Goal: Understand site structure: Grasp the organization and layout of the website

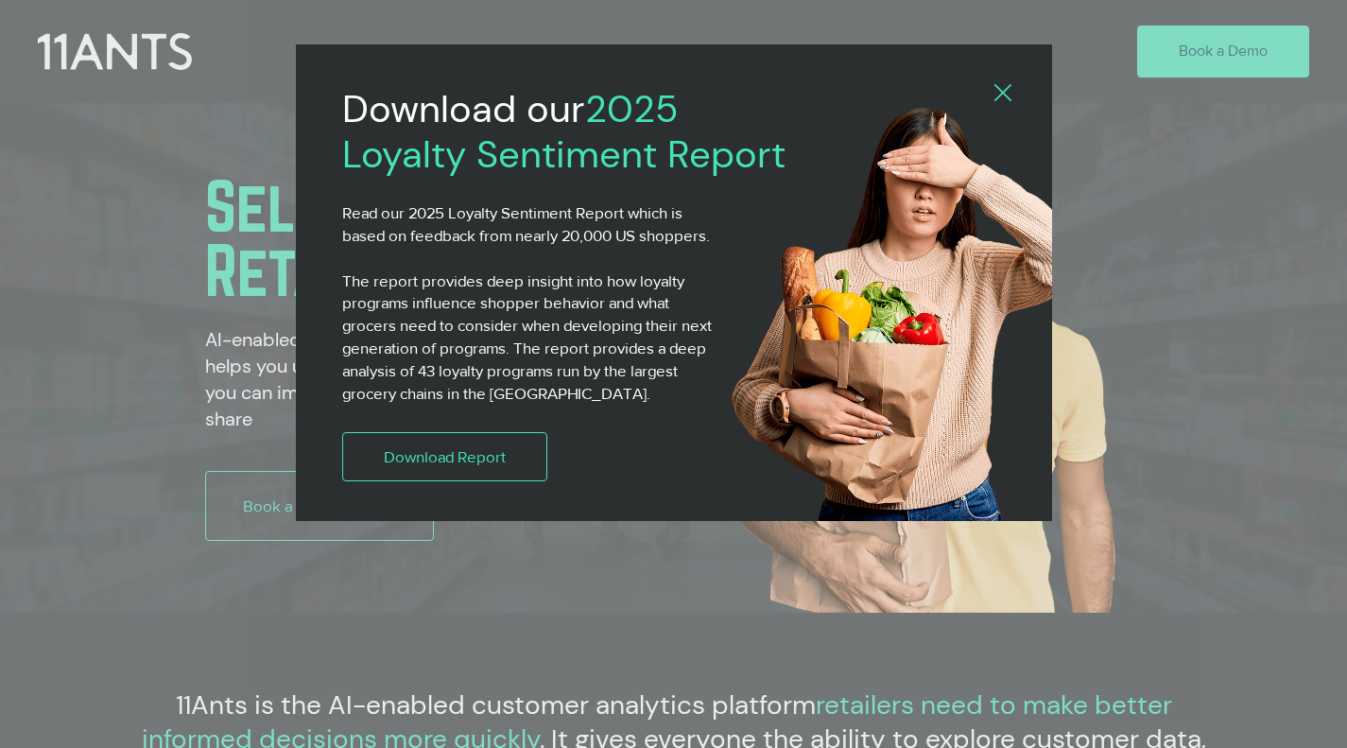
click at [1010, 93] on icon "Back to site" at bounding box center [1003, 92] width 17 height 17
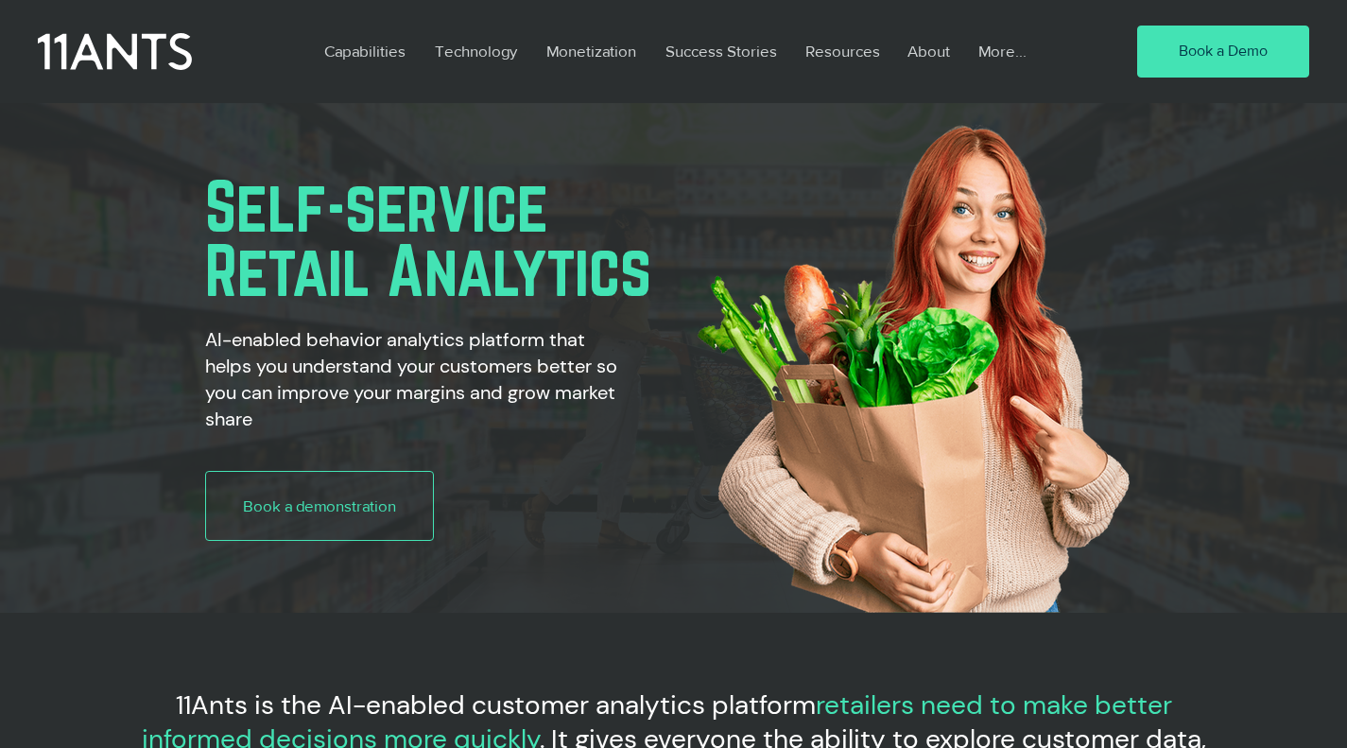
click at [921, 55] on p "About" at bounding box center [928, 50] width 61 height 43
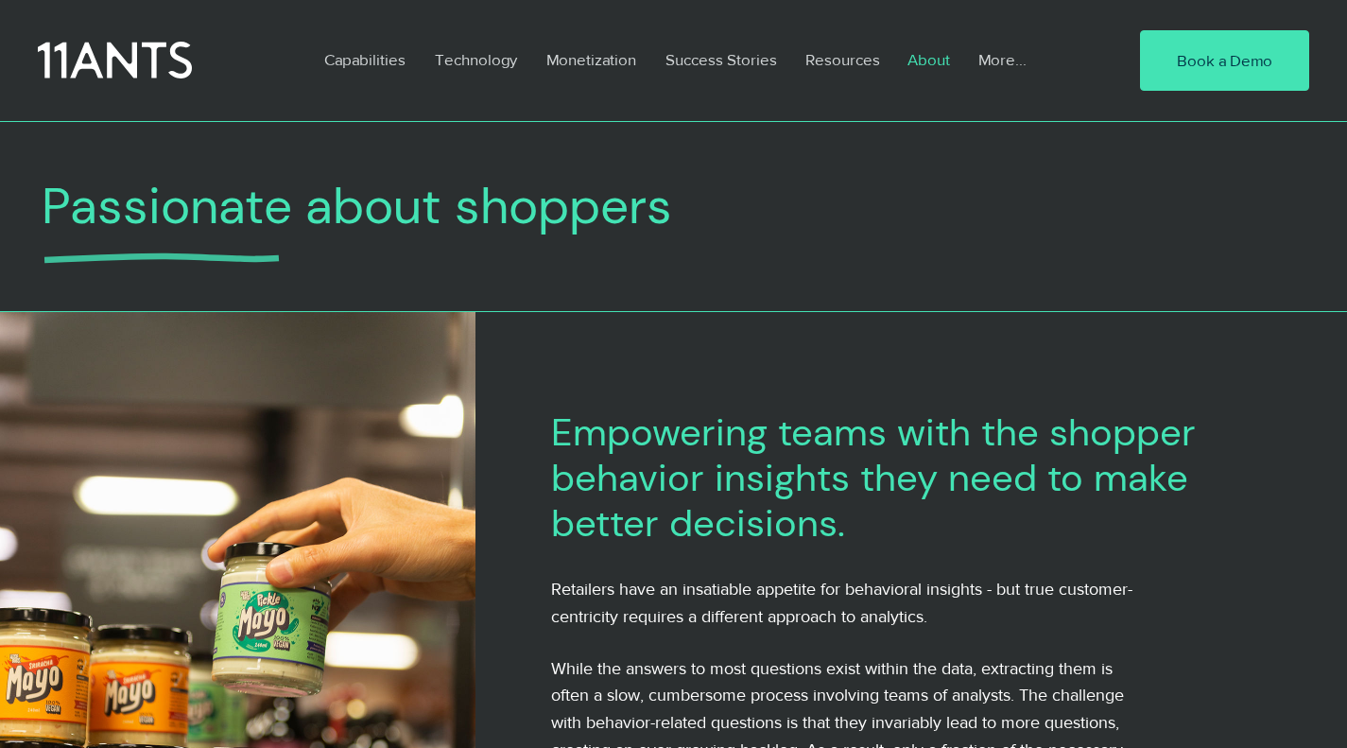
click at [942, 62] on p "About" at bounding box center [928, 59] width 61 height 43
click at [482, 61] on p "Technology" at bounding box center [476, 59] width 101 height 43
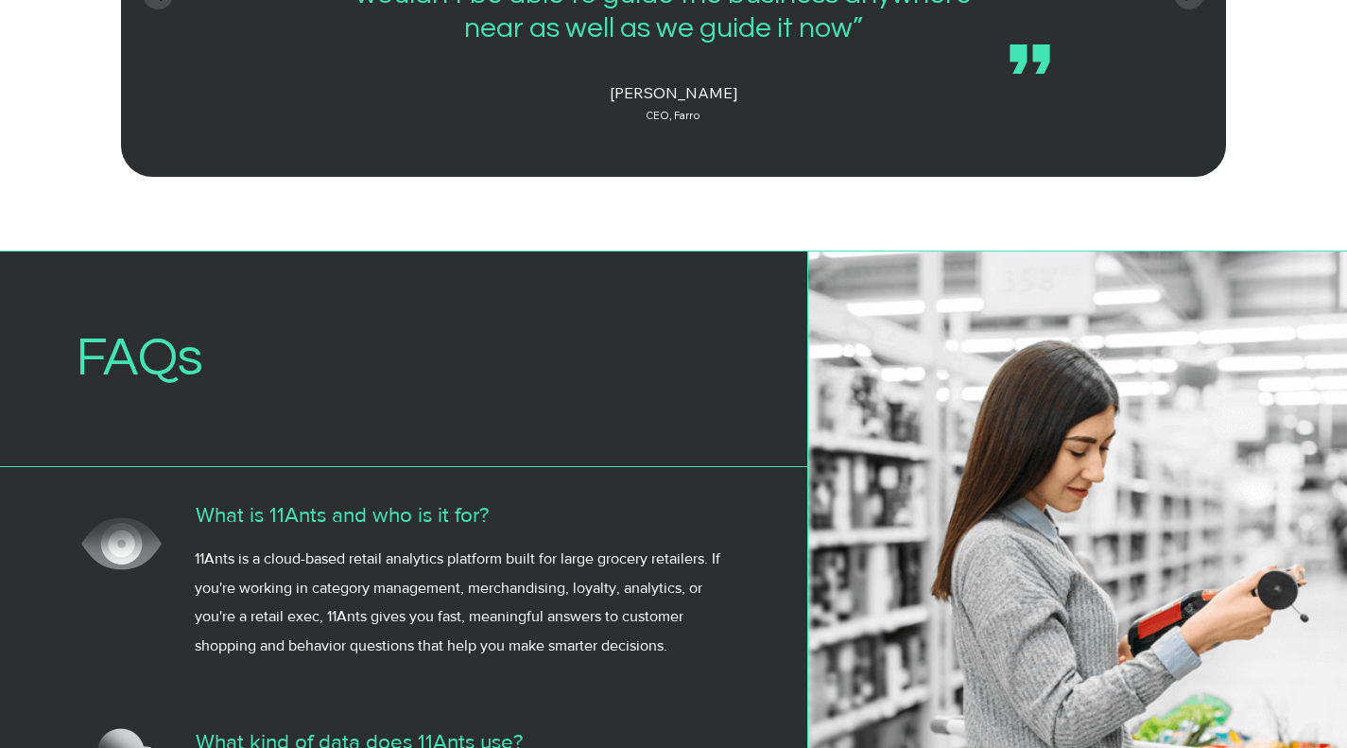
scroll to position [3215, 0]
